Goal: Task Accomplishment & Management: Complete application form

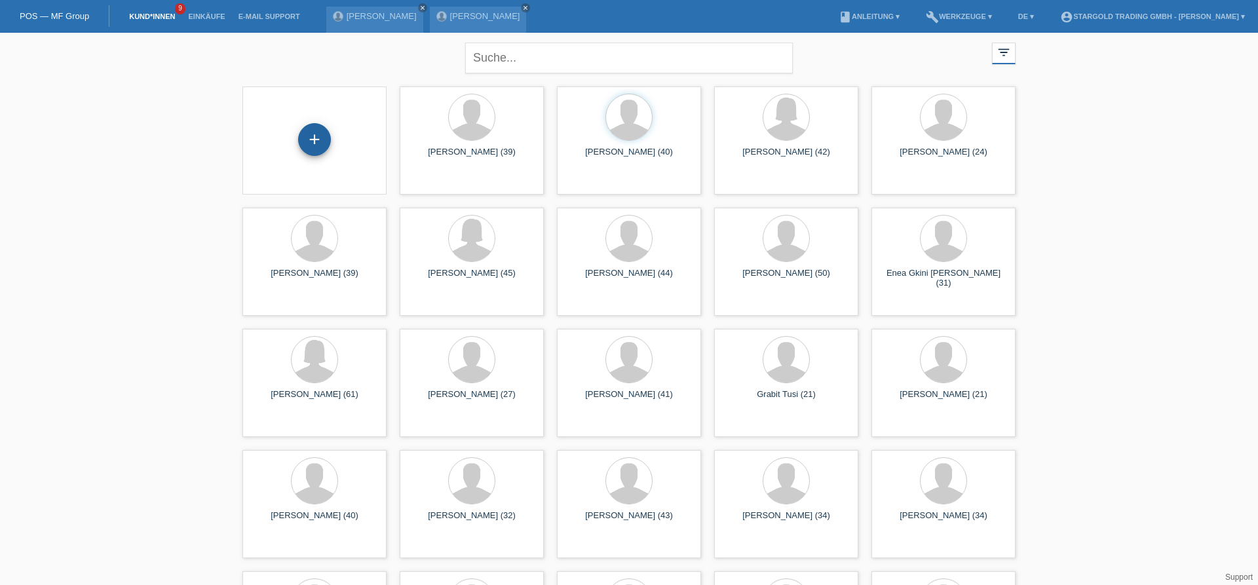
click at [320, 138] on div "+" at bounding box center [314, 139] width 33 height 33
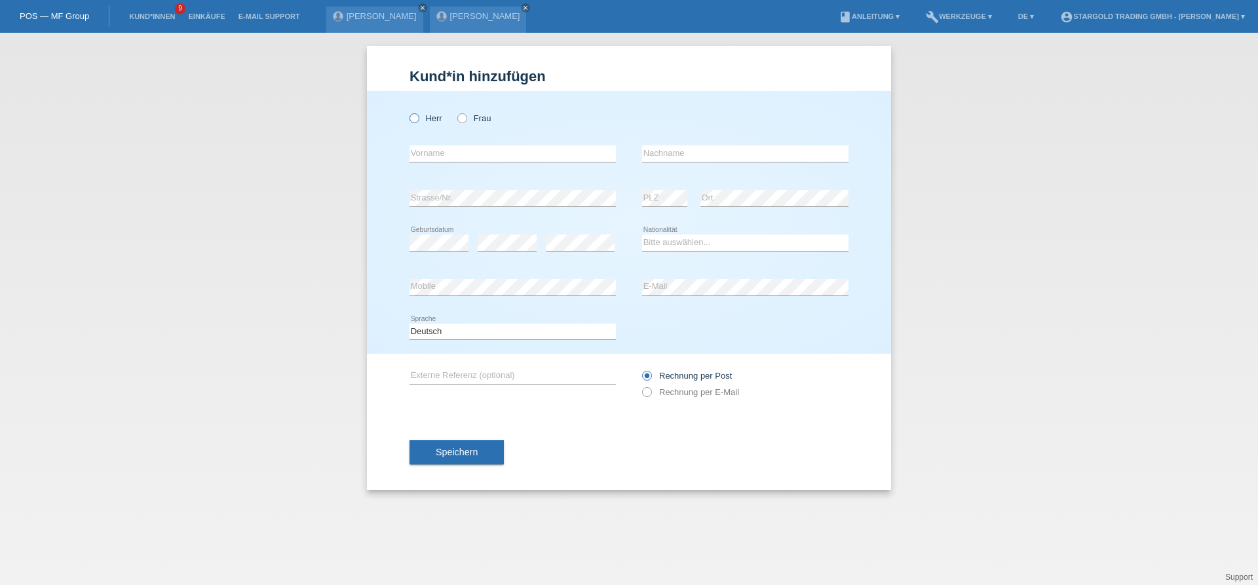
click at [407, 111] on icon at bounding box center [407, 111] width 0 height 0
click at [414, 122] on input "Herr" at bounding box center [413, 117] width 9 height 9
radio input "true"
click at [444, 157] on input "text" at bounding box center [512, 153] width 206 height 16
type input "Stefano"
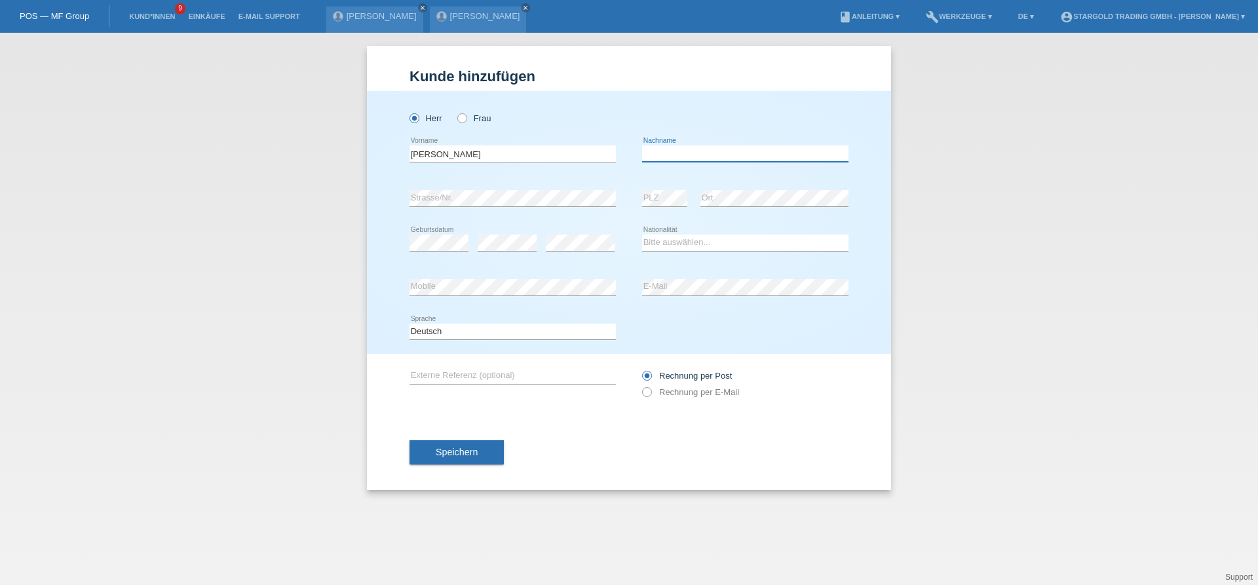
paste input "Lovizio"
type input "Lovizio"
click at [489, 210] on div "error Strasse/Nr." at bounding box center [512, 198] width 206 height 45
click at [491, 208] on div "error Strasse/Nr." at bounding box center [512, 198] width 206 height 45
click at [642, 235] on select "Bitte auswählen... Schweiz Deutschland Liechtenstein Österreich ------------ Af…" at bounding box center [745, 243] width 206 height 16
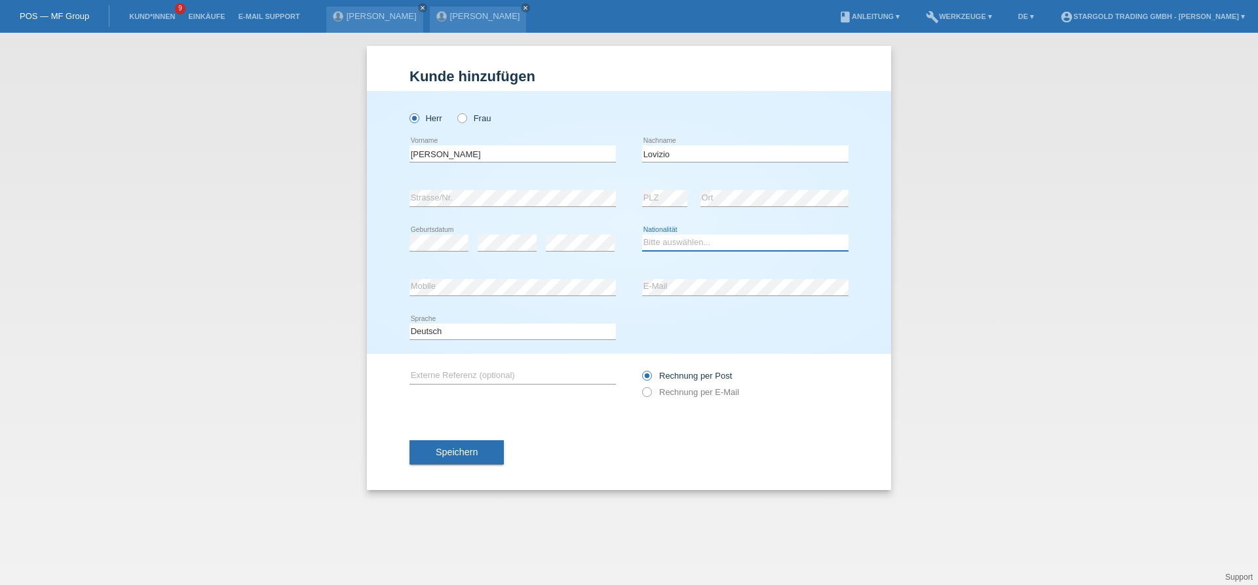
select select "CH"
click option "Schweiz" at bounding box center [0, 0] width 0 height 0
click at [640, 385] on icon at bounding box center [640, 385] width 0 height 0
click at [649, 396] on input "Rechnung per E-Mail" at bounding box center [646, 395] width 9 height 16
radio input "true"
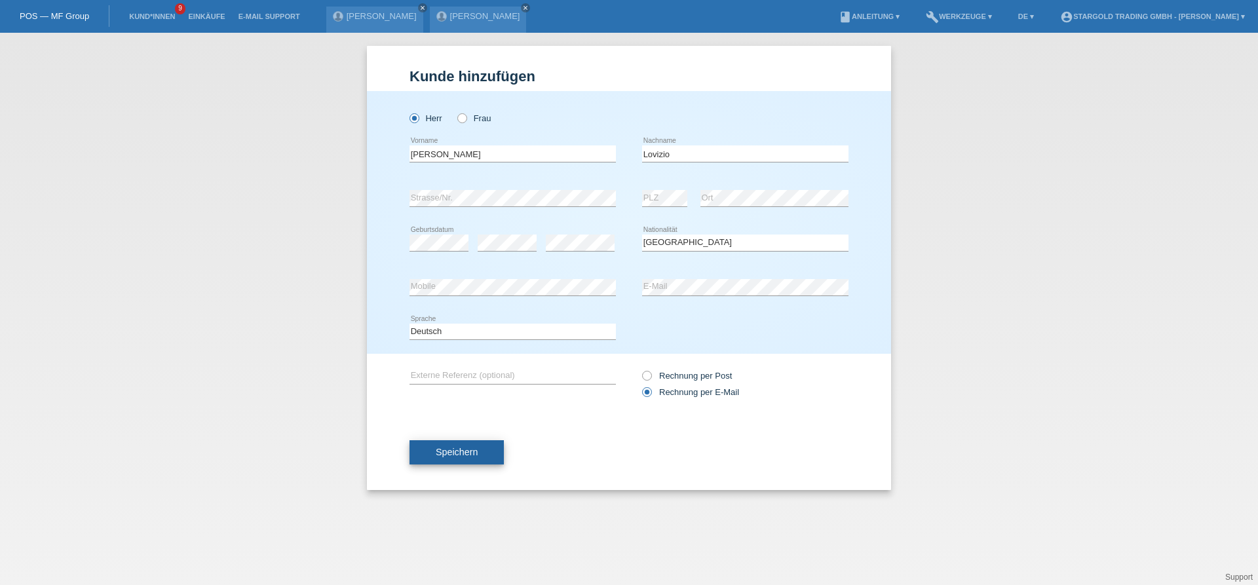
click at [443, 455] on span "Speichern" at bounding box center [457, 452] width 42 height 10
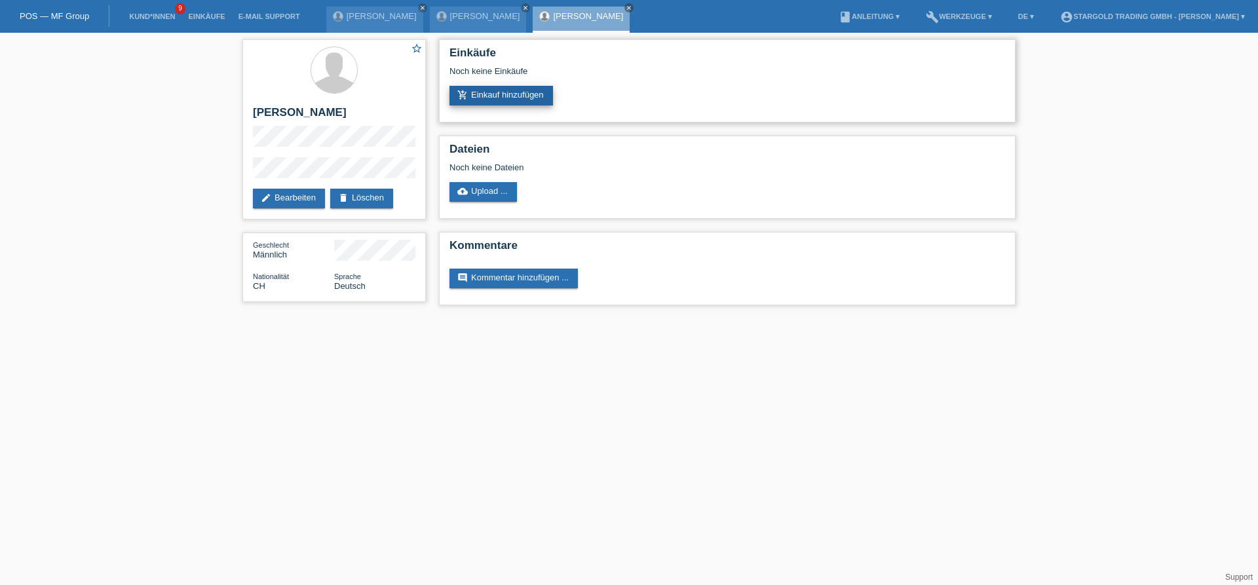
click at [503, 104] on link "add_shopping_cart Einkauf hinzufügen" at bounding box center [501, 96] width 104 height 20
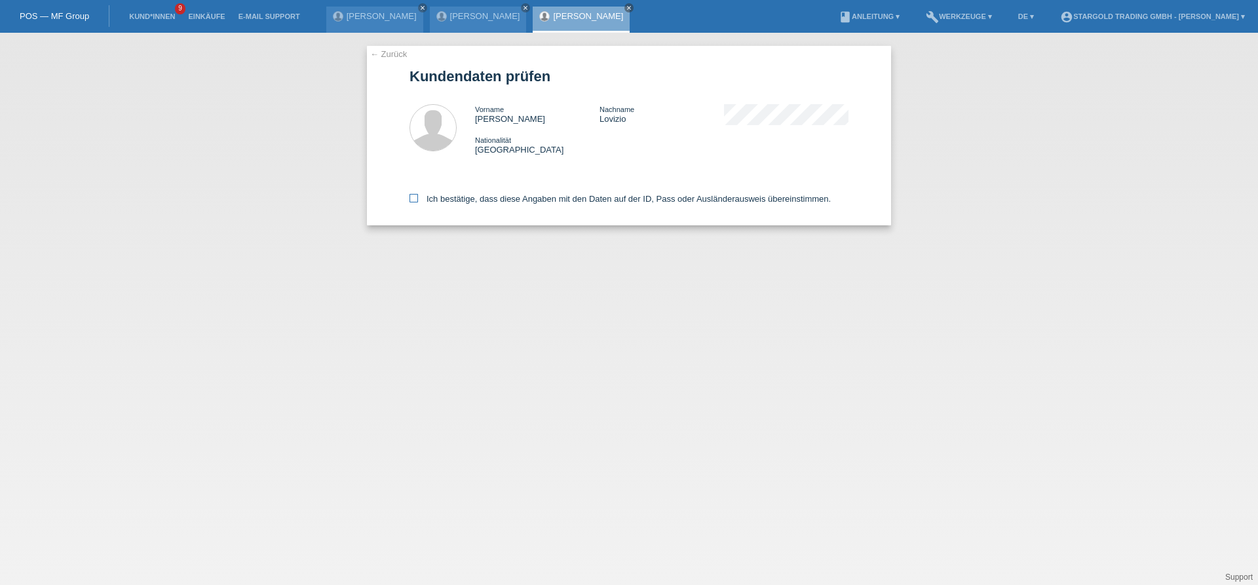
click at [417, 202] on icon at bounding box center [413, 198] width 9 height 9
click at [417, 202] on input "Ich bestätige, dass diese Angaben mit den Daten auf der ID, Pass oder Ausländer…" at bounding box center [413, 198] width 9 height 9
checkbox input "true"
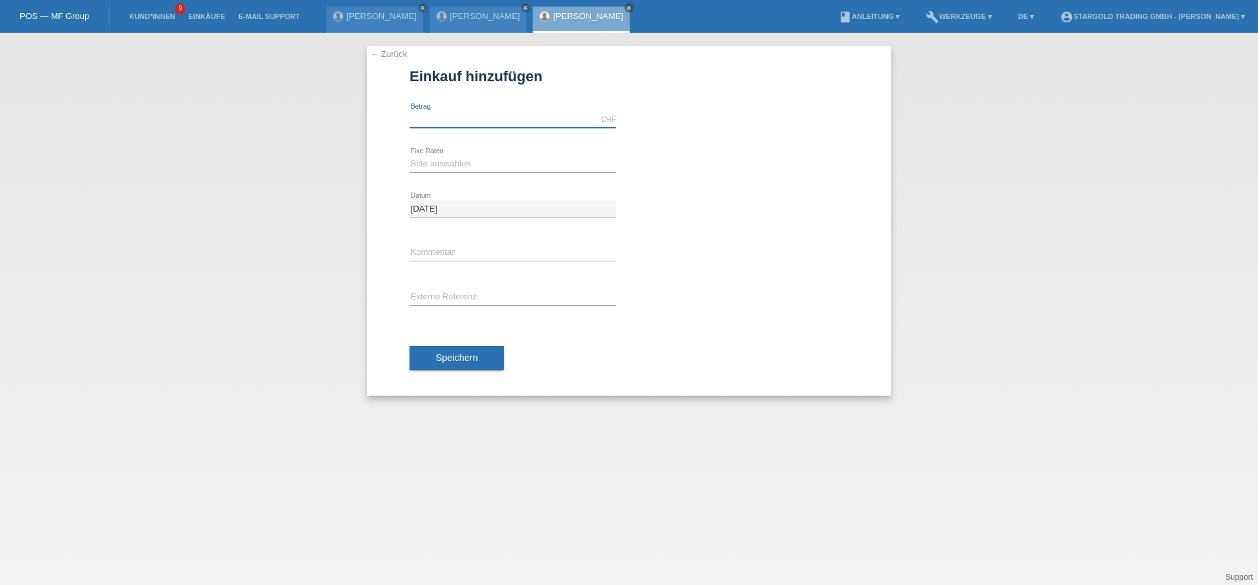
click at [478, 120] on input "text" at bounding box center [512, 119] width 206 height 16
type input "7400.00"
click at [486, 154] on div "Bitte auswählen 6 Raten 12 Raten 18 Raten 24 Raten 36 Raten 48 Raten error Fixe…" at bounding box center [512, 164] width 206 height 45
click at [409, 156] on select "Bitte auswählen 6 Raten 12 Raten 18 Raten 24 Raten 36 Raten 48 Raten" at bounding box center [512, 164] width 206 height 16
select select "497"
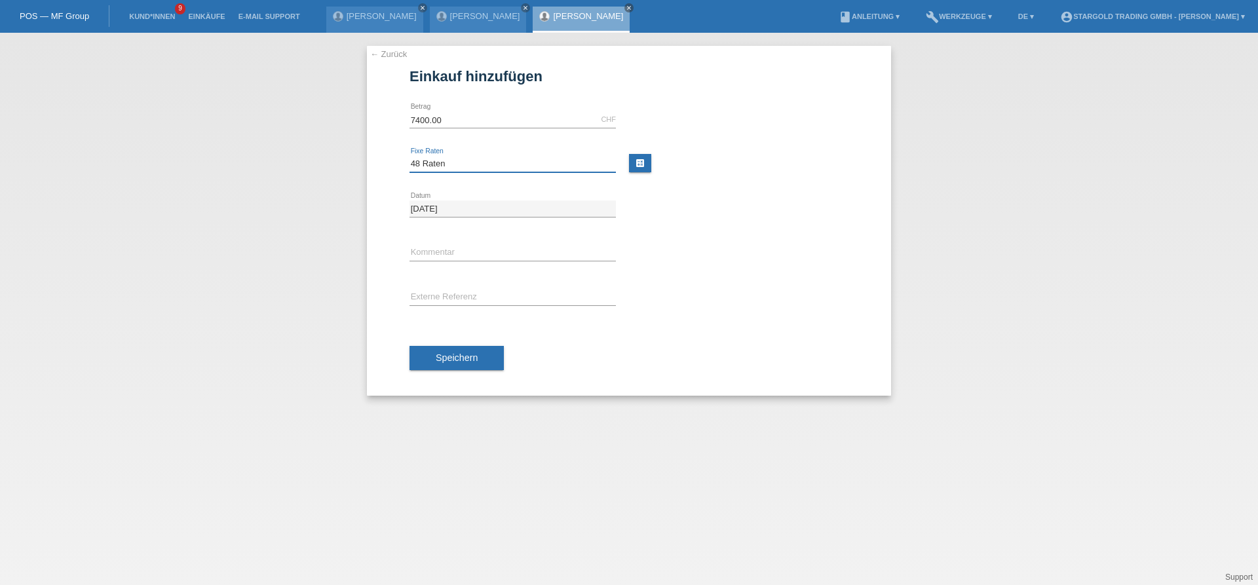
click option "48 Raten" at bounding box center [0, 0] width 0 height 0
click at [474, 367] on button "Speichern" at bounding box center [456, 358] width 94 height 25
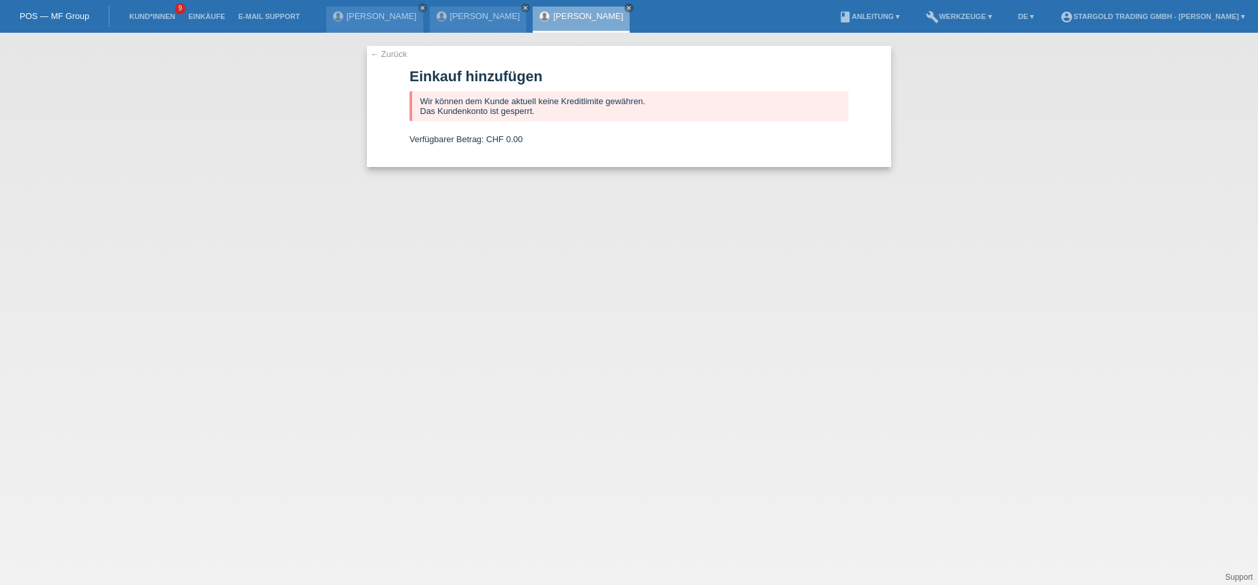
click at [385, 54] on link "← Zurück" at bounding box center [388, 54] width 37 height 10
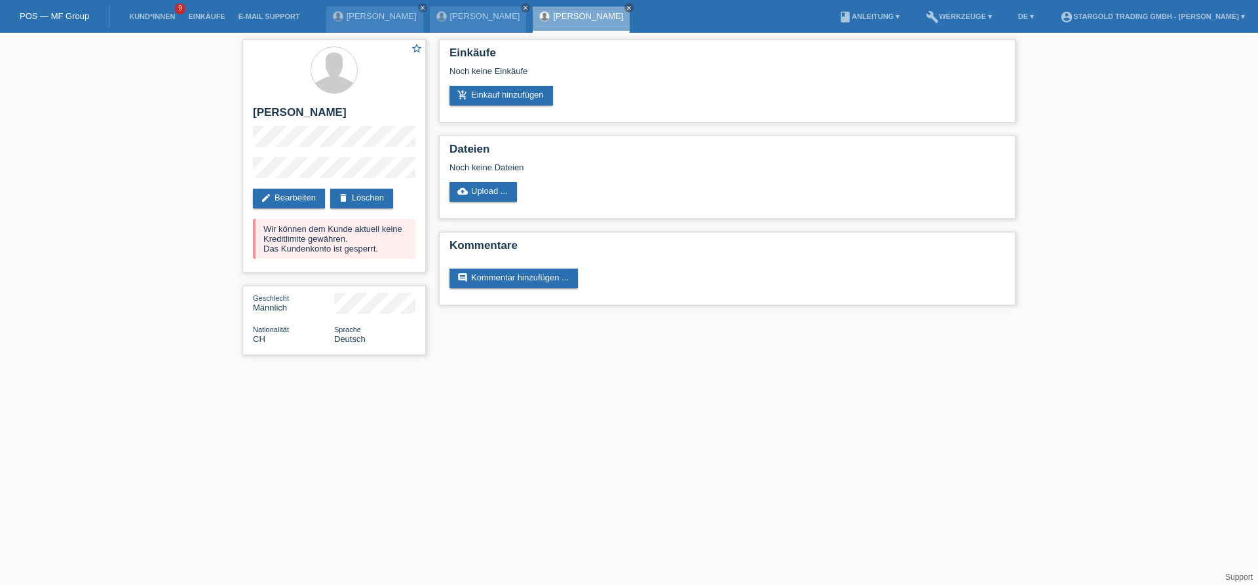
click at [146, 314] on div "star_border [PERSON_NAME] edit Bearbeiten delete Löschen Wir können dem Kunde a…" at bounding box center [629, 200] width 1258 height 335
